Goal: Transaction & Acquisition: Purchase product/service

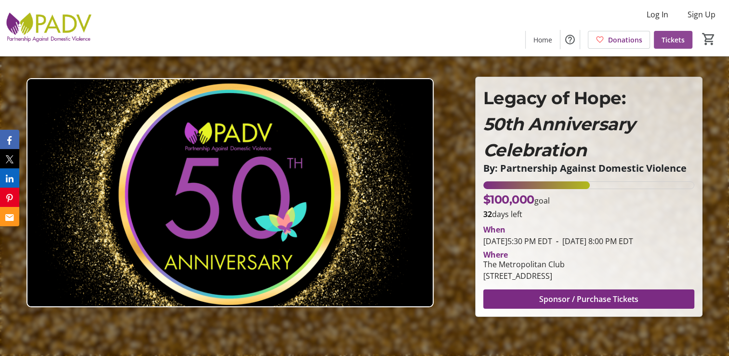
drag, startPoint x: 586, startPoint y: 302, endPoint x: 680, endPoint y: 36, distance: 282.1
click at [680, 36] on span "Tickets" at bounding box center [673, 40] width 23 height 10
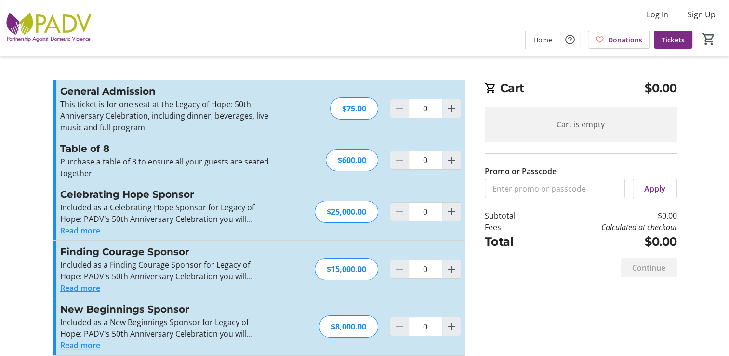
click at [79, 228] on button "Read more" at bounding box center [80, 231] width 40 height 12
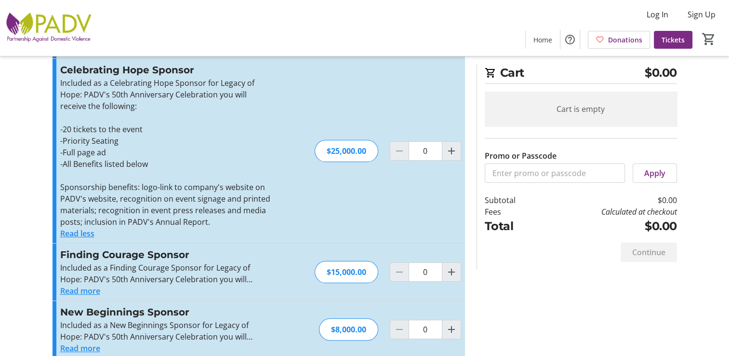
scroll to position [126, 0]
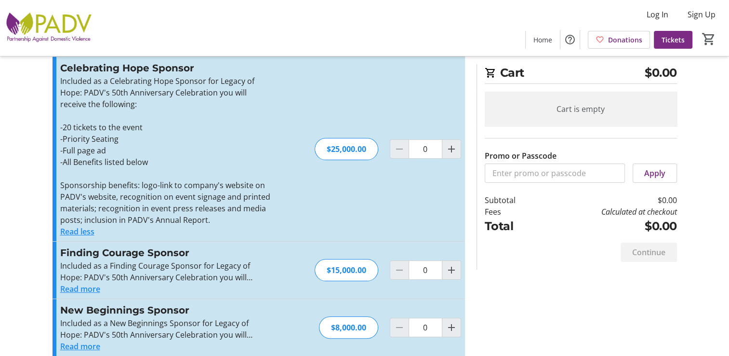
click at [82, 284] on button "Read more" at bounding box center [80, 289] width 40 height 12
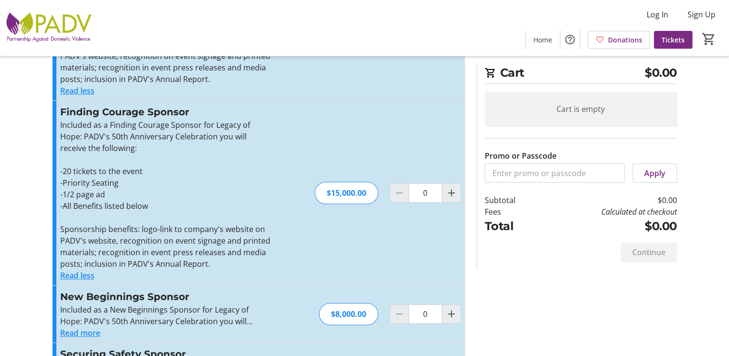
scroll to position [297, 0]
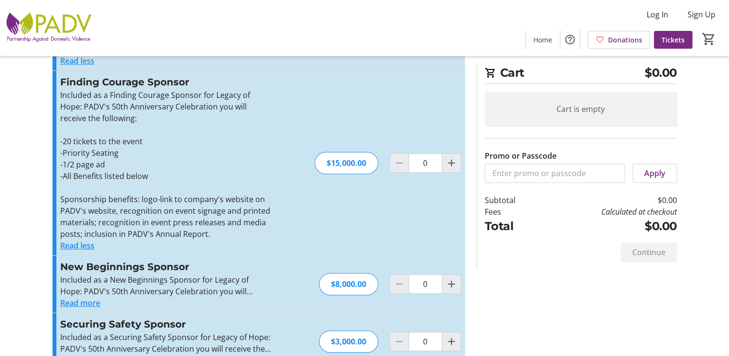
click at [81, 301] on button "Read more" at bounding box center [80, 303] width 40 height 12
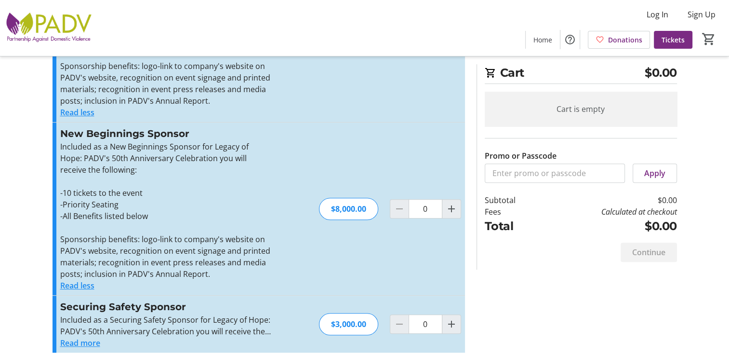
scroll to position [437, 0]
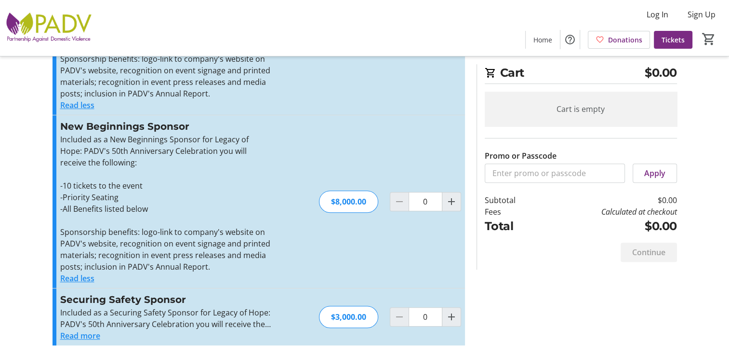
click at [91, 335] on button "Read more" at bounding box center [80, 336] width 40 height 12
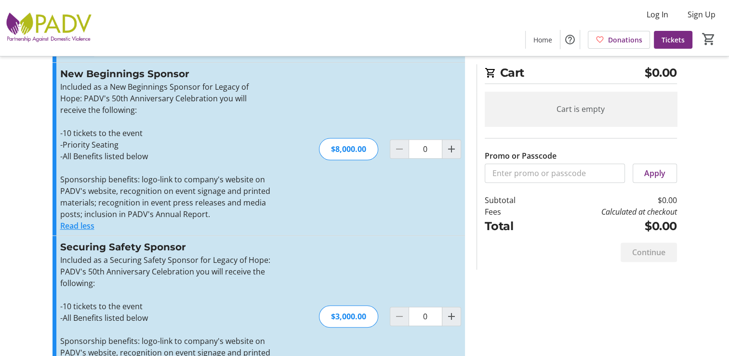
scroll to position [490, 0]
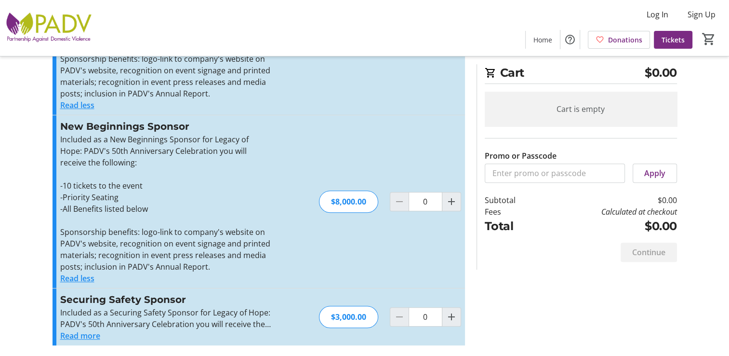
click at [60, 330] on button "Read more" at bounding box center [80, 336] width 40 height 12
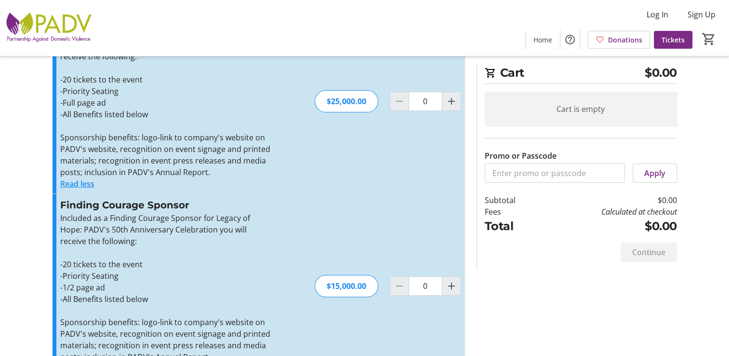
scroll to position [0, 0]
